Goal: Information Seeking & Learning: Find specific fact

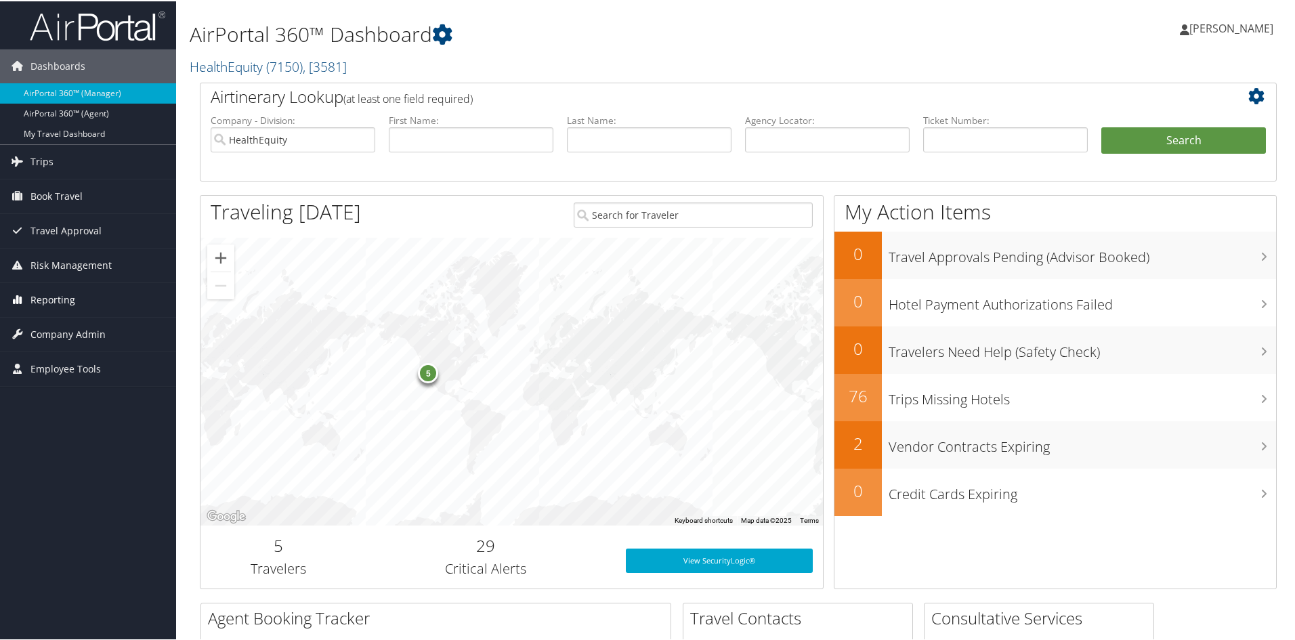
click at [52, 300] on span "Reporting" at bounding box center [52, 299] width 45 height 34
click at [53, 329] on link "Unused Tickets" at bounding box center [88, 326] width 176 height 20
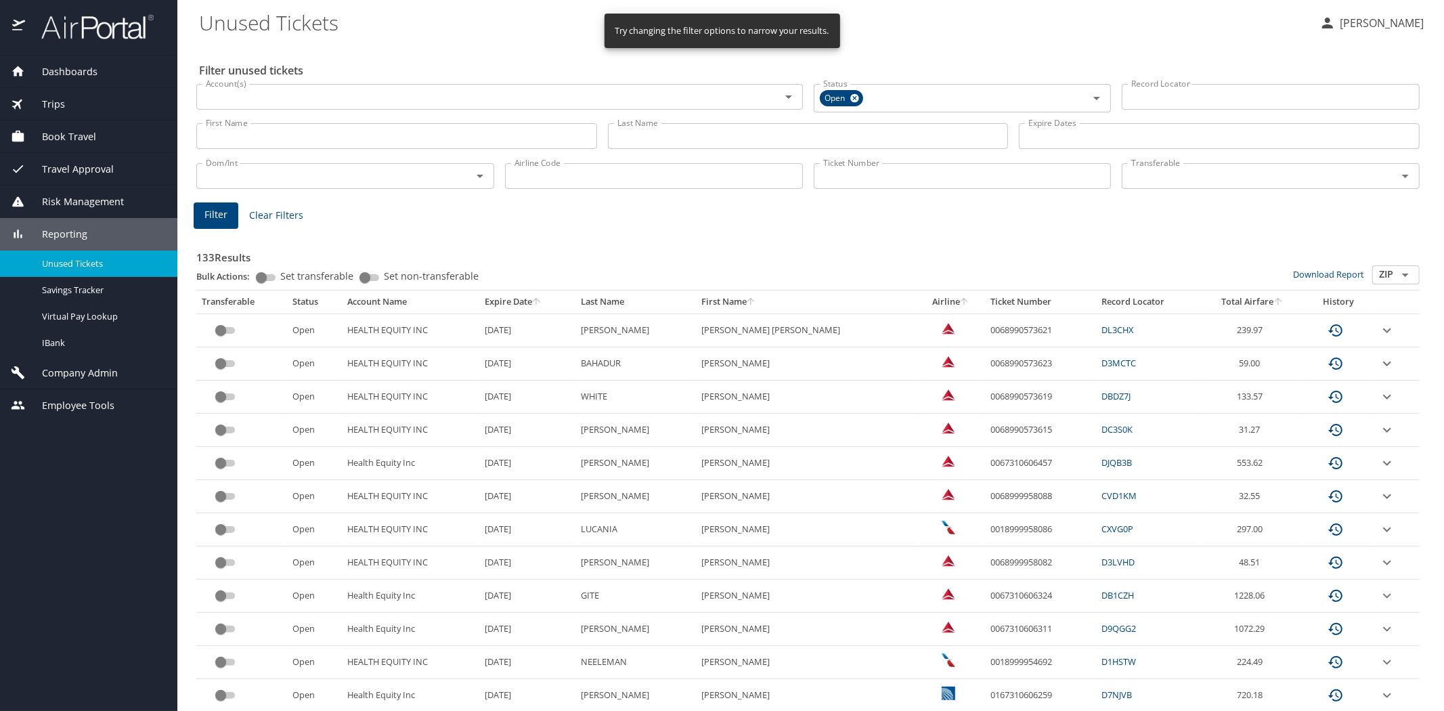
click at [615, 142] on input "Last Name" at bounding box center [808, 136] width 401 height 26
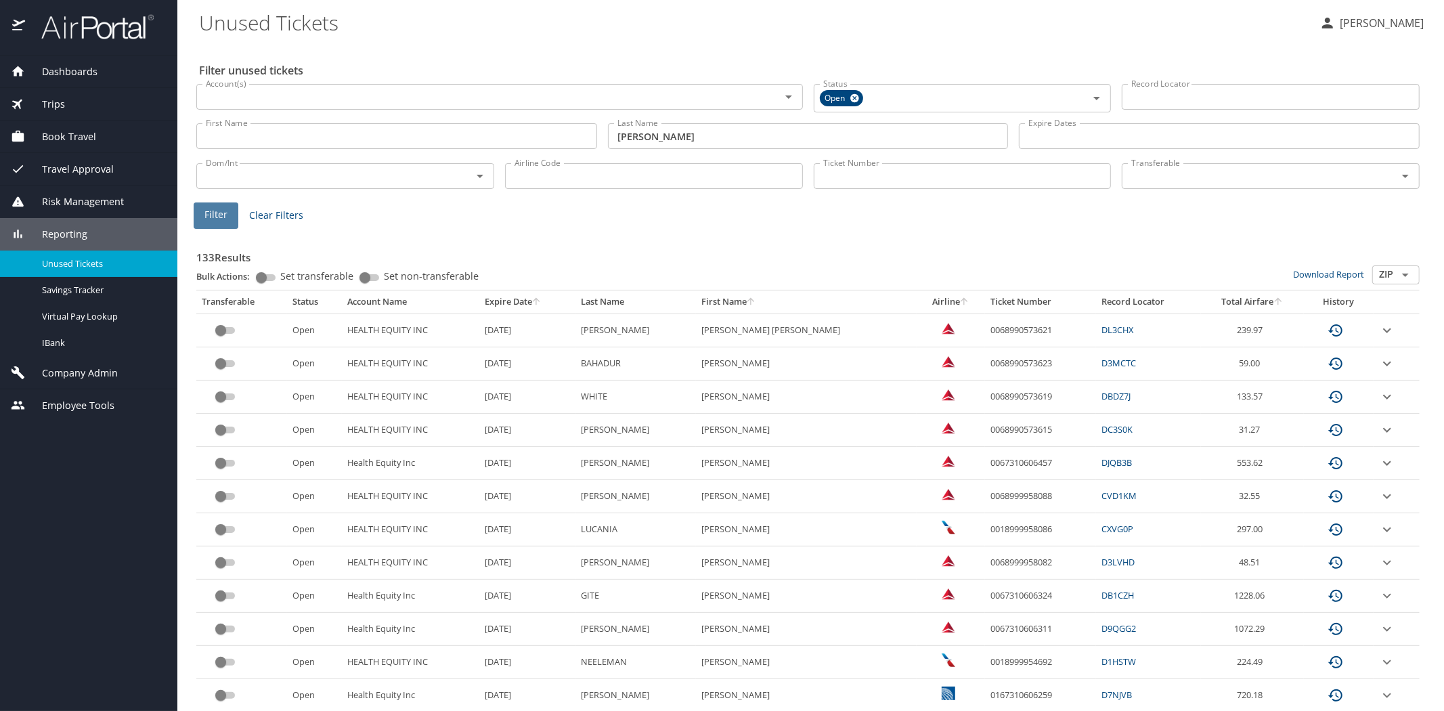
click at [206, 207] on span "Filter" at bounding box center [215, 215] width 23 height 17
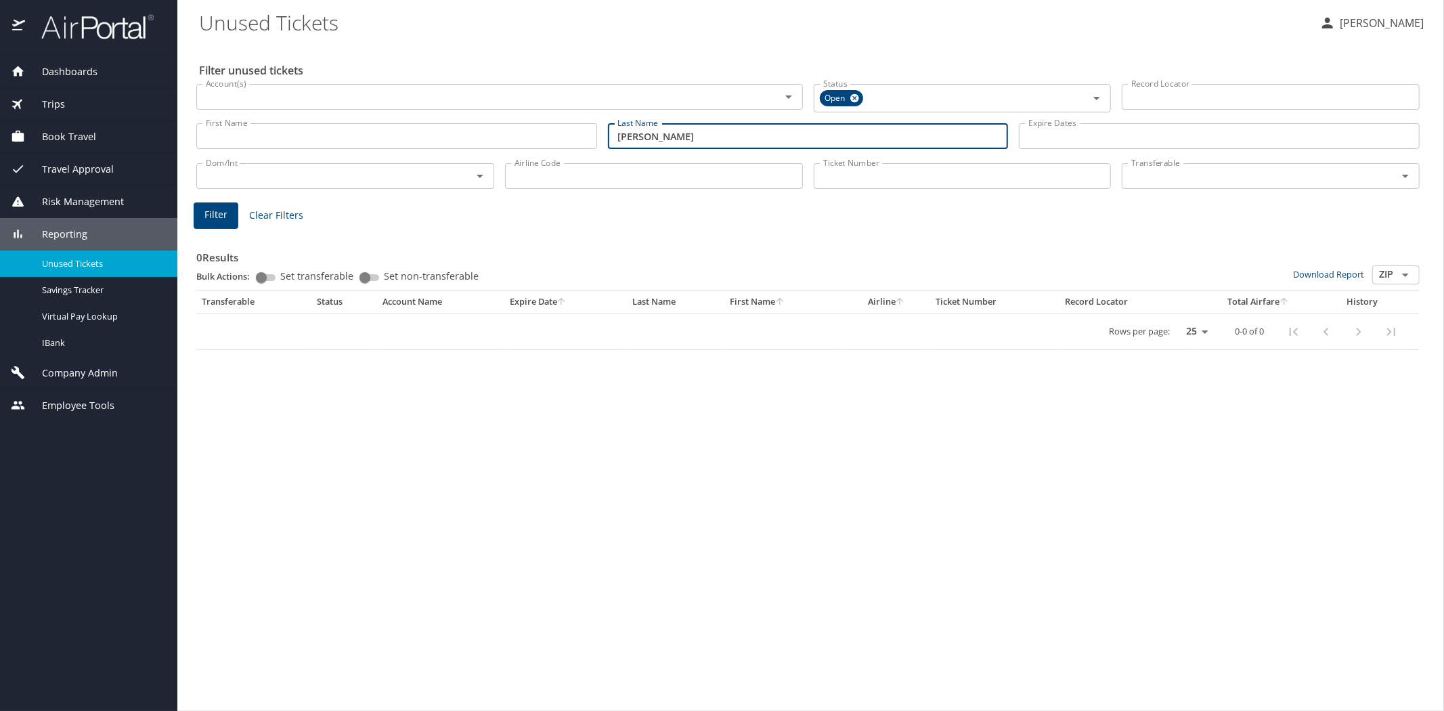
drag, startPoint x: 655, startPoint y: 133, endPoint x: 596, endPoint y: 139, distance: 59.9
click at [596, 139] on div "First Name First Name Last Name newton Last Name Expire Dates Expire Dates" at bounding box center [808, 136] width 1234 height 48
type input "basak"
click at [213, 215] on span "Filter" at bounding box center [215, 215] width 23 height 17
drag, startPoint x: 685, startPoint y: 130, endPoint x: 576, endPoint y: 137, distance: 109.9
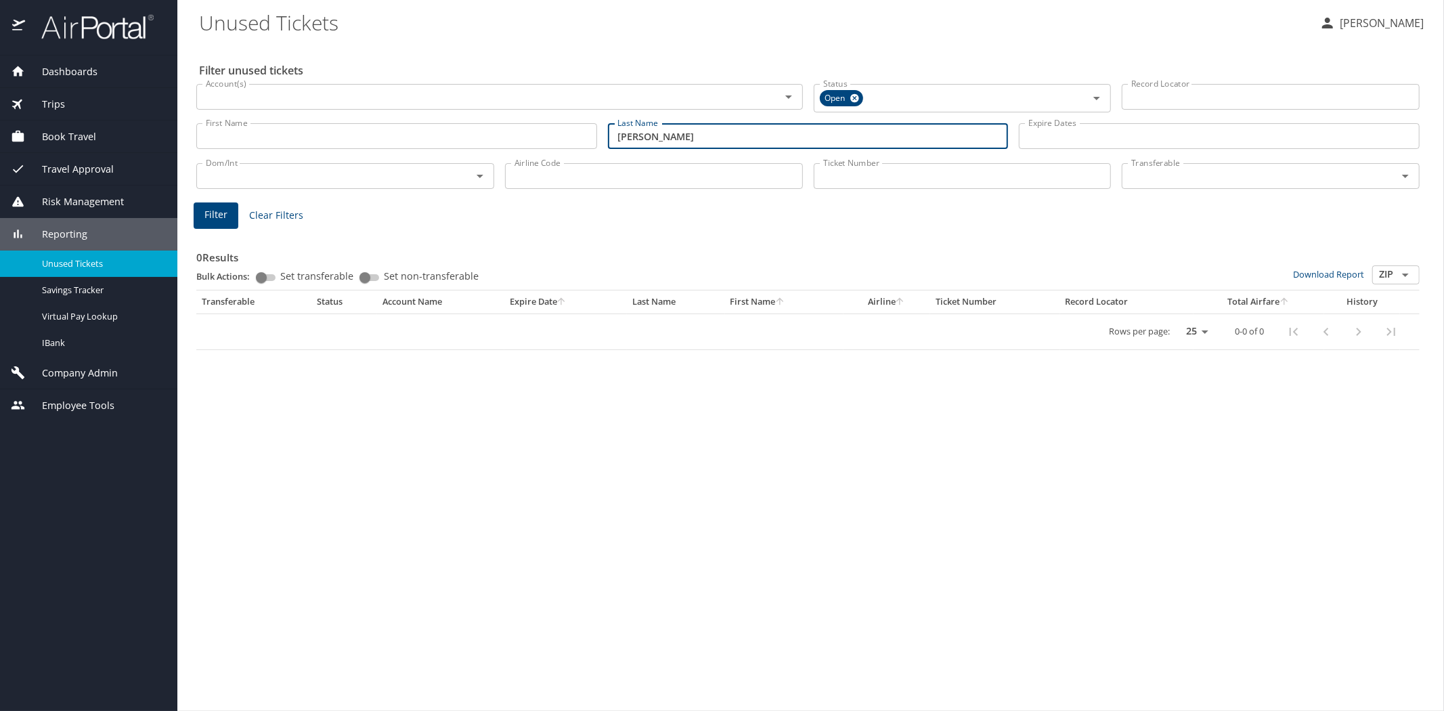
click at [576, 137] on div "First Name First Name Last Name basak Last Name Expire Dates Expire Dates" at bounding box center [808, 136] width 1234 height 48
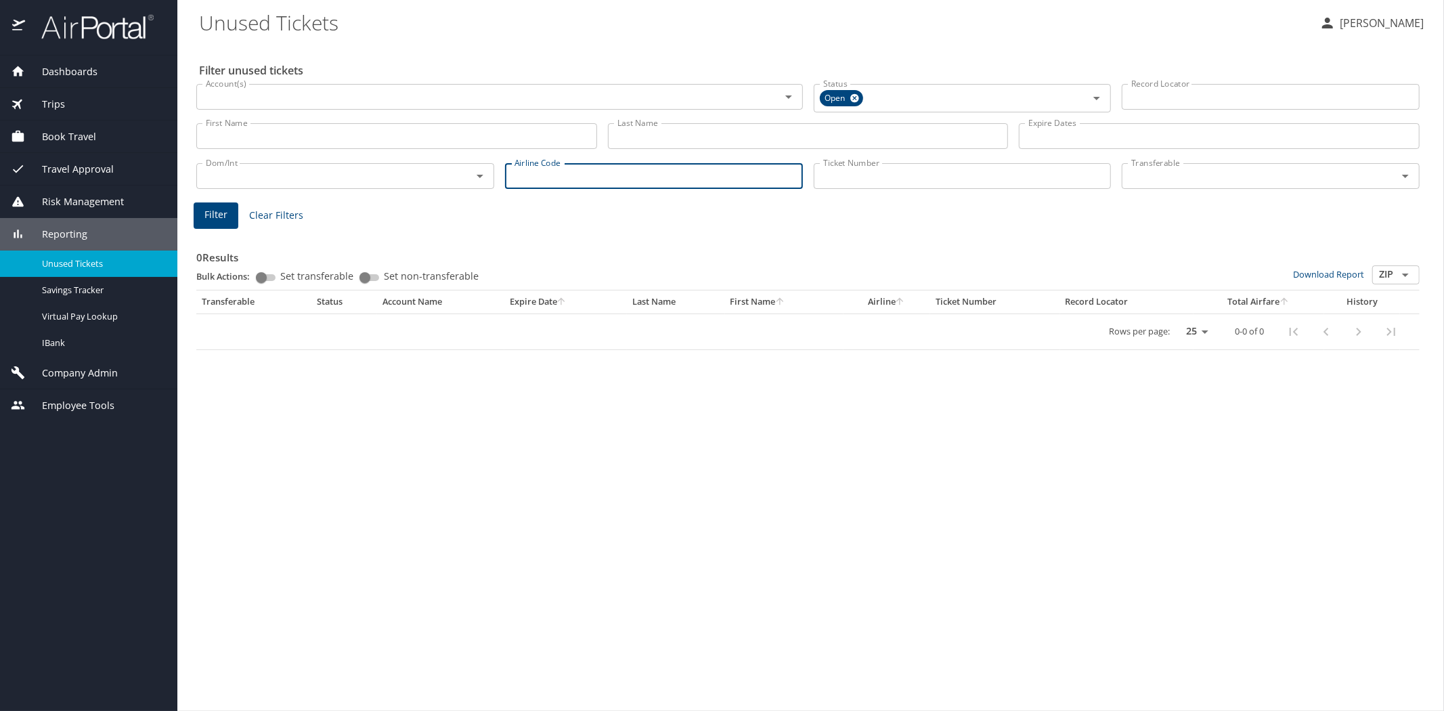
click at [517, 175] on input "Airline Code" at bounding box center [654, 176] width 298 height 26
type input "dl"
click at [223, 208] on span "Filter" at bounding box center [215, 215] width 23 height 17
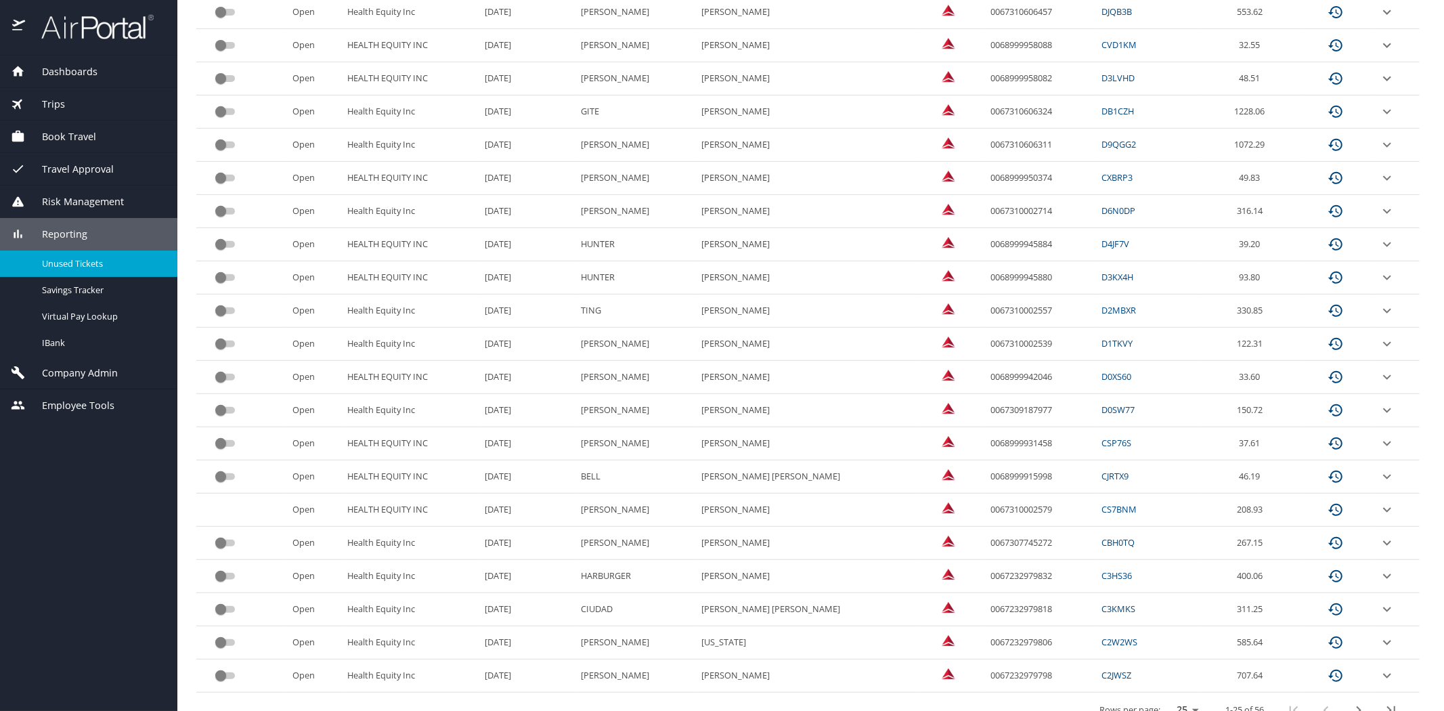
scroll to position [475, 0]
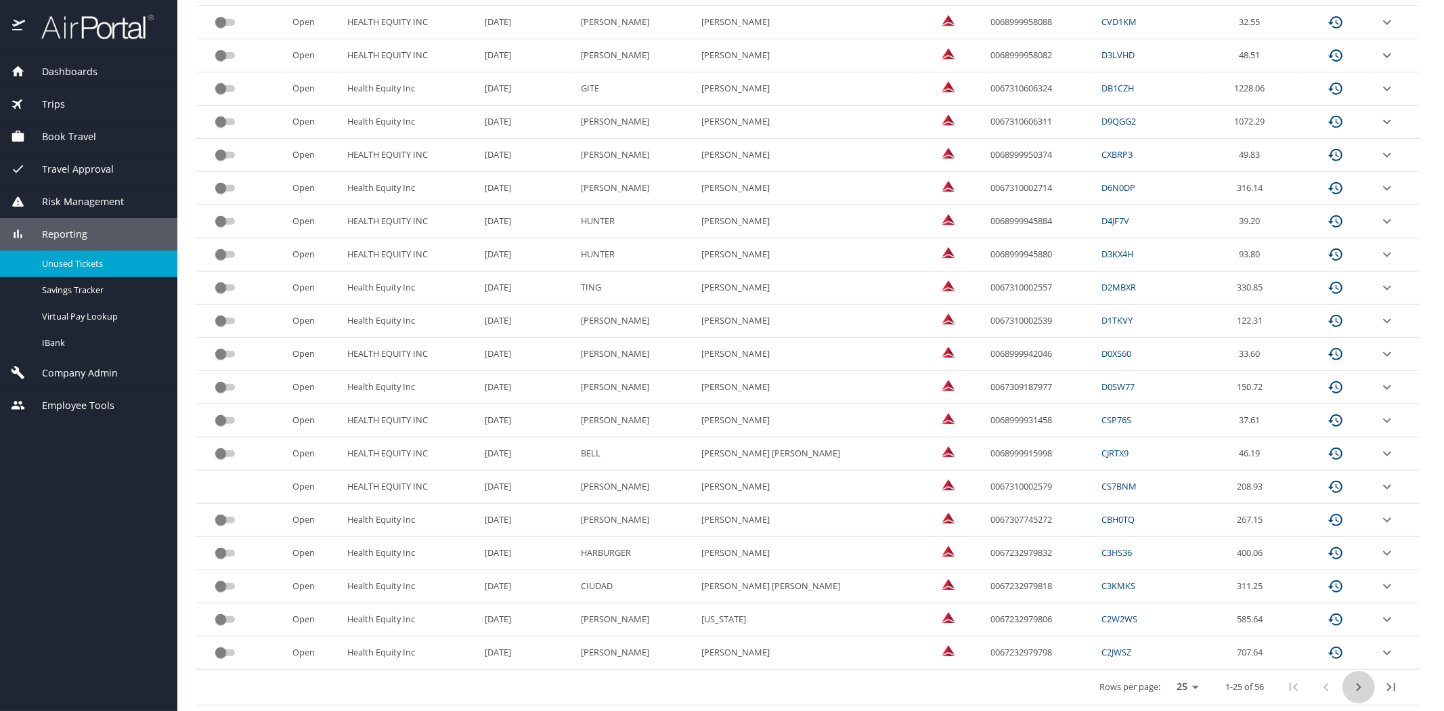
click at [1351, 686] on icon "next page" at bounding box center [1359, 687] width 16 height 16
click at [1351, 688] on icon "next page" at bounding box center [1359, 687] width 16 height 16
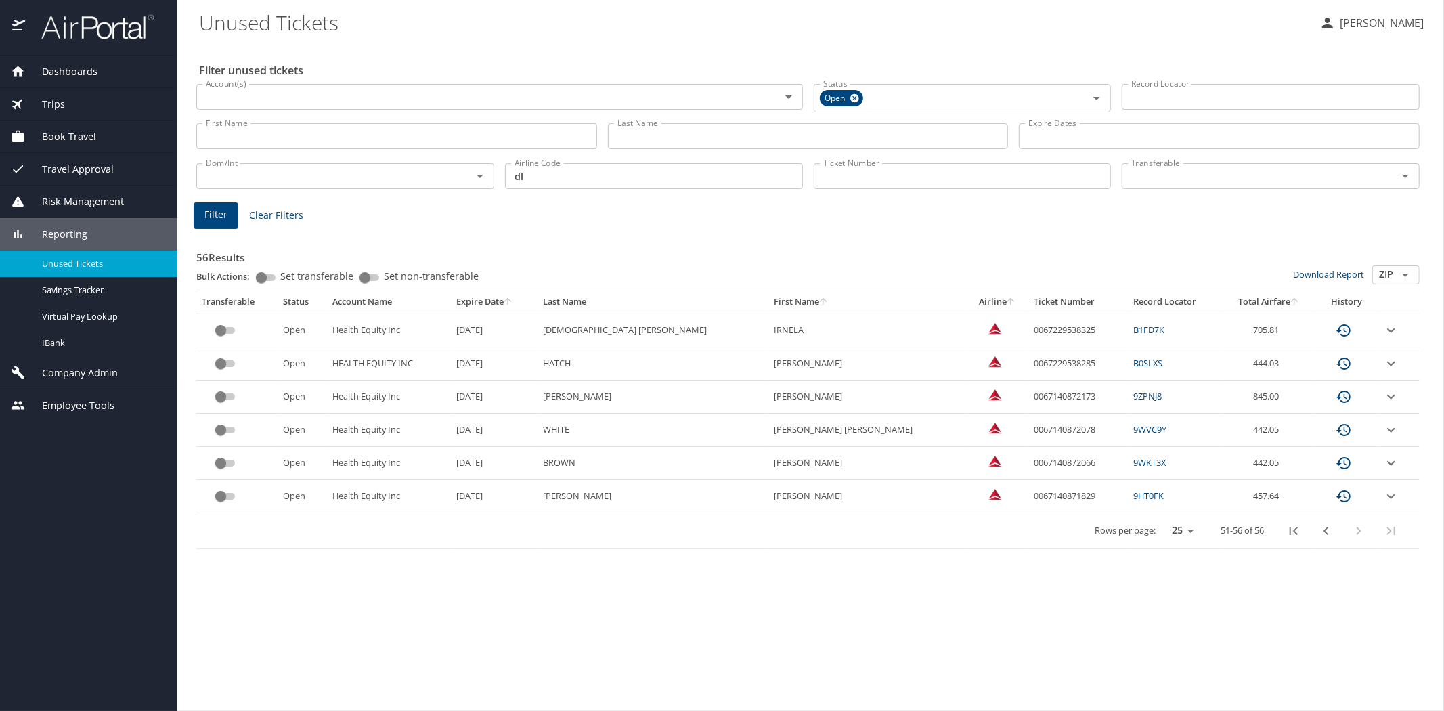
scroll to position [0, 0]
drag, startPoint x: 961, startPoint y: 494, endPoint x: 1053, endPoint y: 493, distance: 91.4
click at [1034, 490] on td "0067140871829" at bounding box center [1079, 496] width 100 height 33
copy td "0067140871829"
